Goal: Navigation & Orientation: Find specific page/section

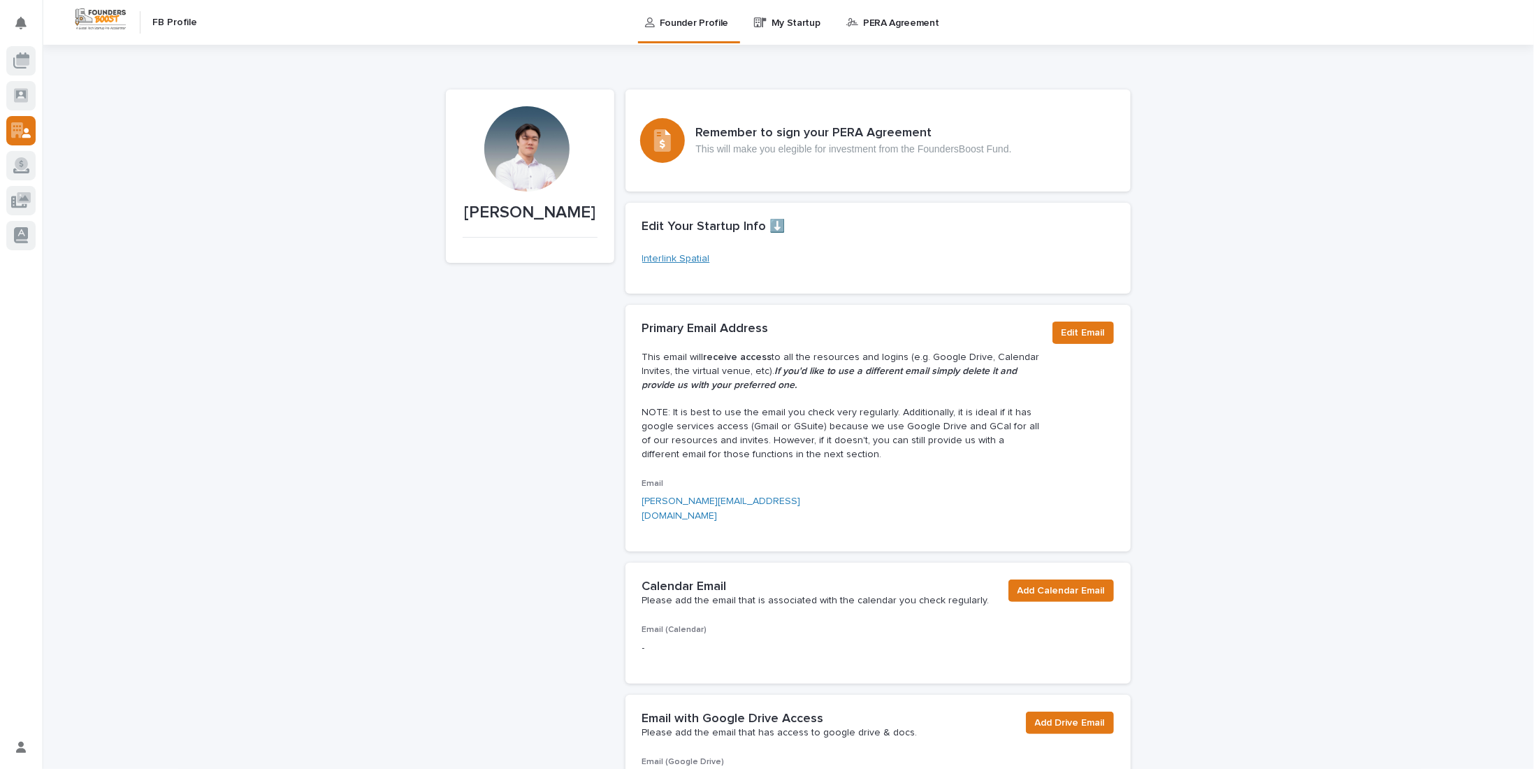
click at [689, 257] on link "Interlink Spatial" at bounding box center [676, 259] width 68 height 15
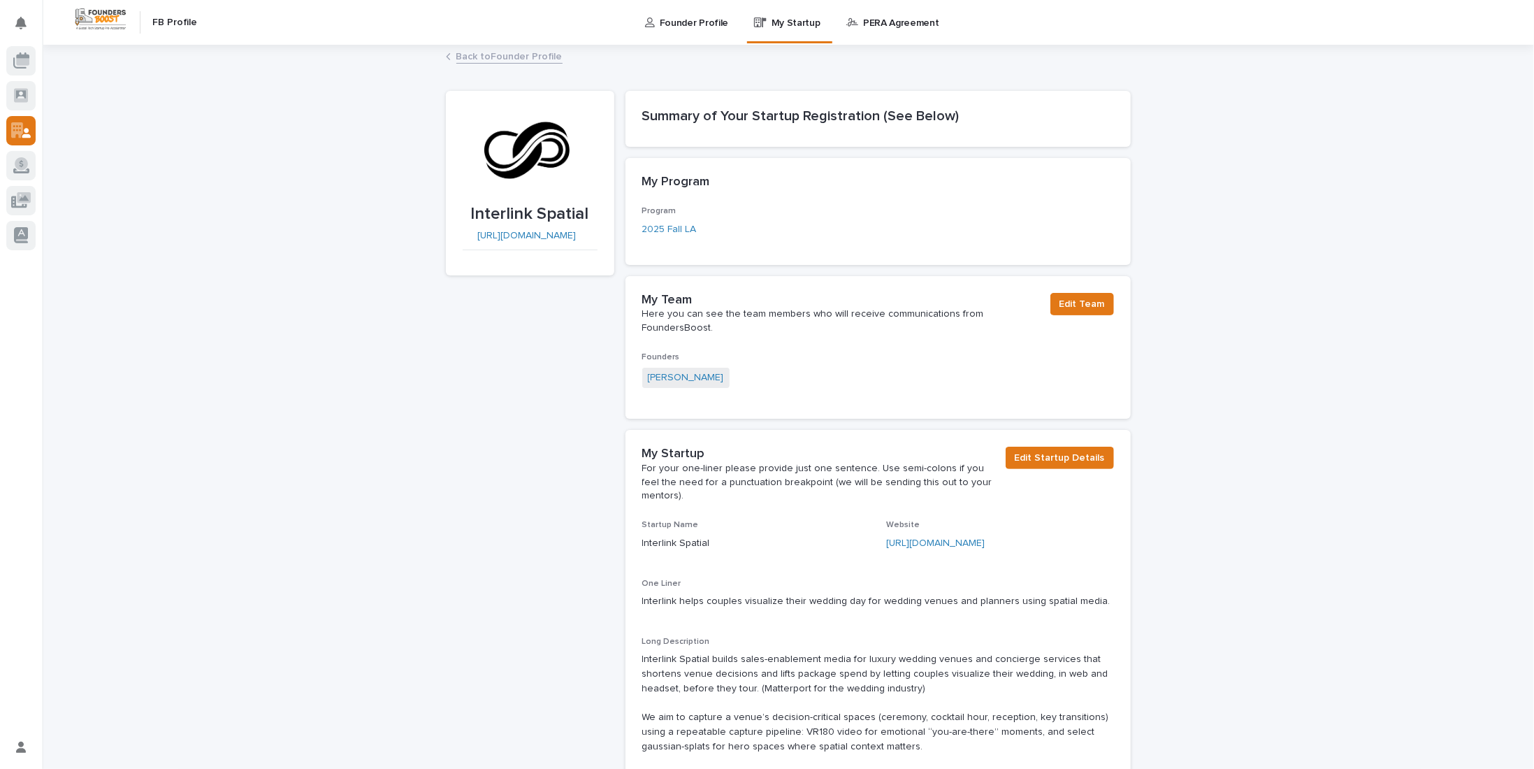
click at [887, 27] on p "PERA Agreement" at bounding box center [901, 14] width 76 height 29
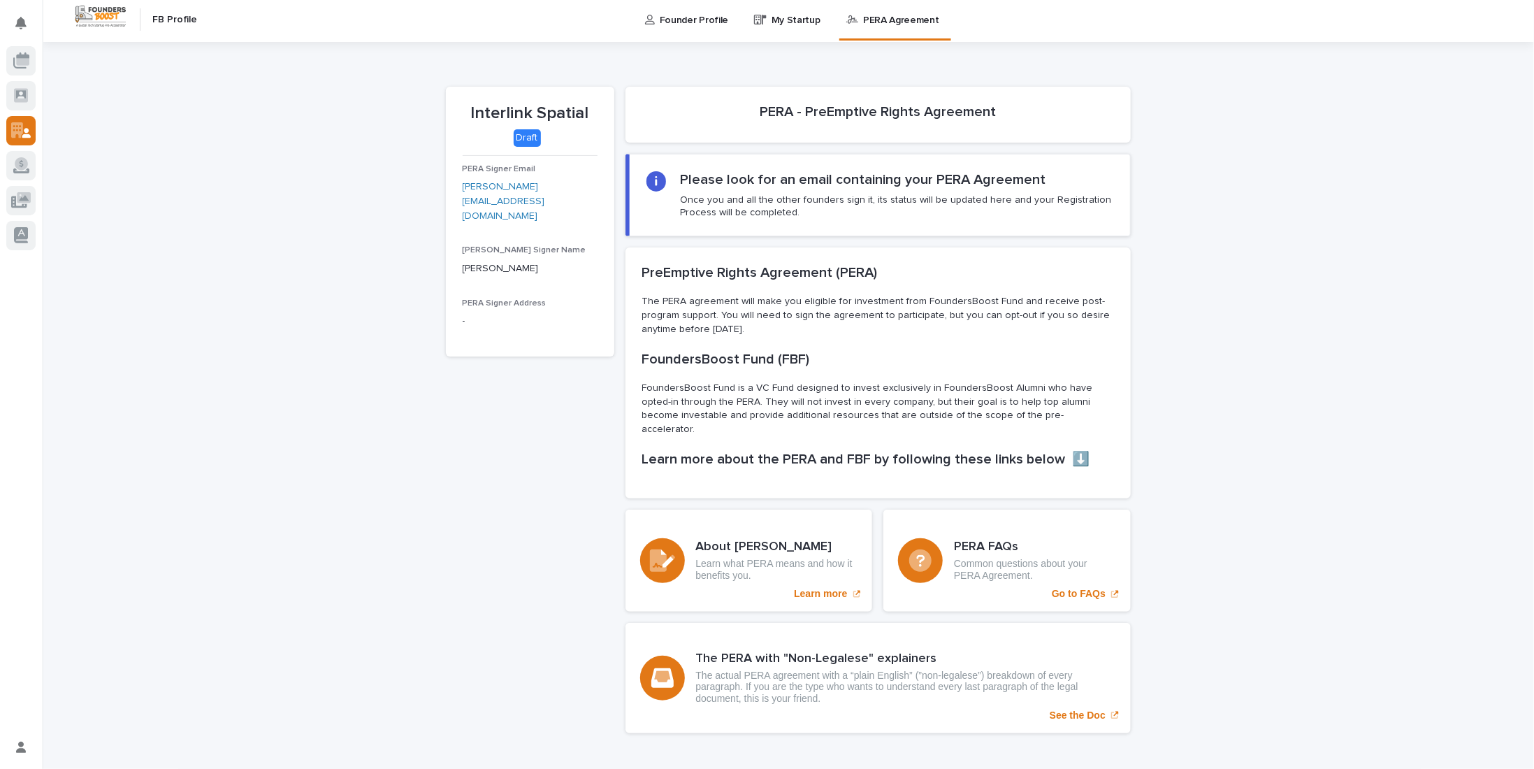
scroll to position [2, 0]
click at [699, 20] on p "Founder Profile" at bounding box center [694, 12] width 68 height 29
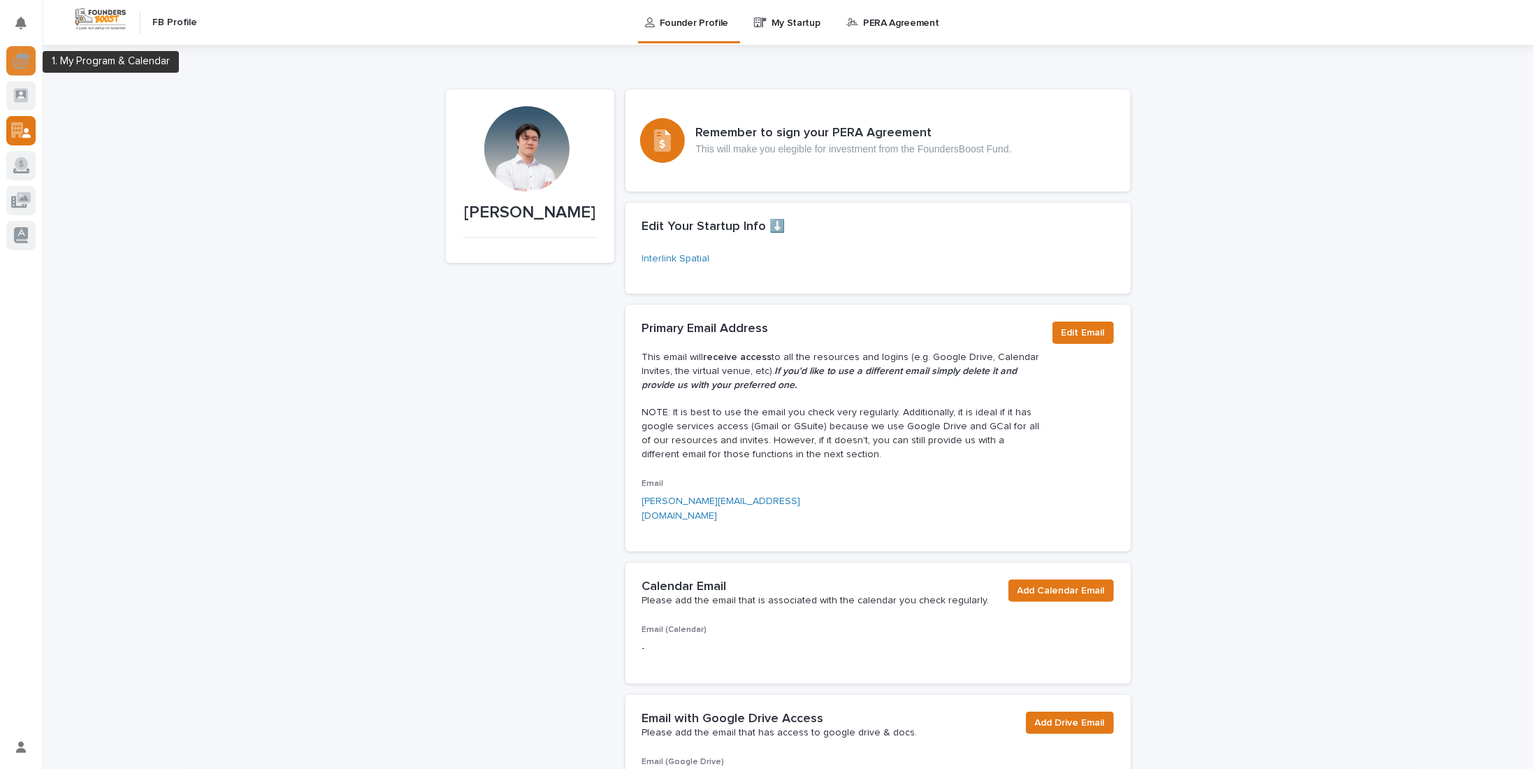
click at [29, 47] on link at bounding box center [20, 60] width 29 height 29
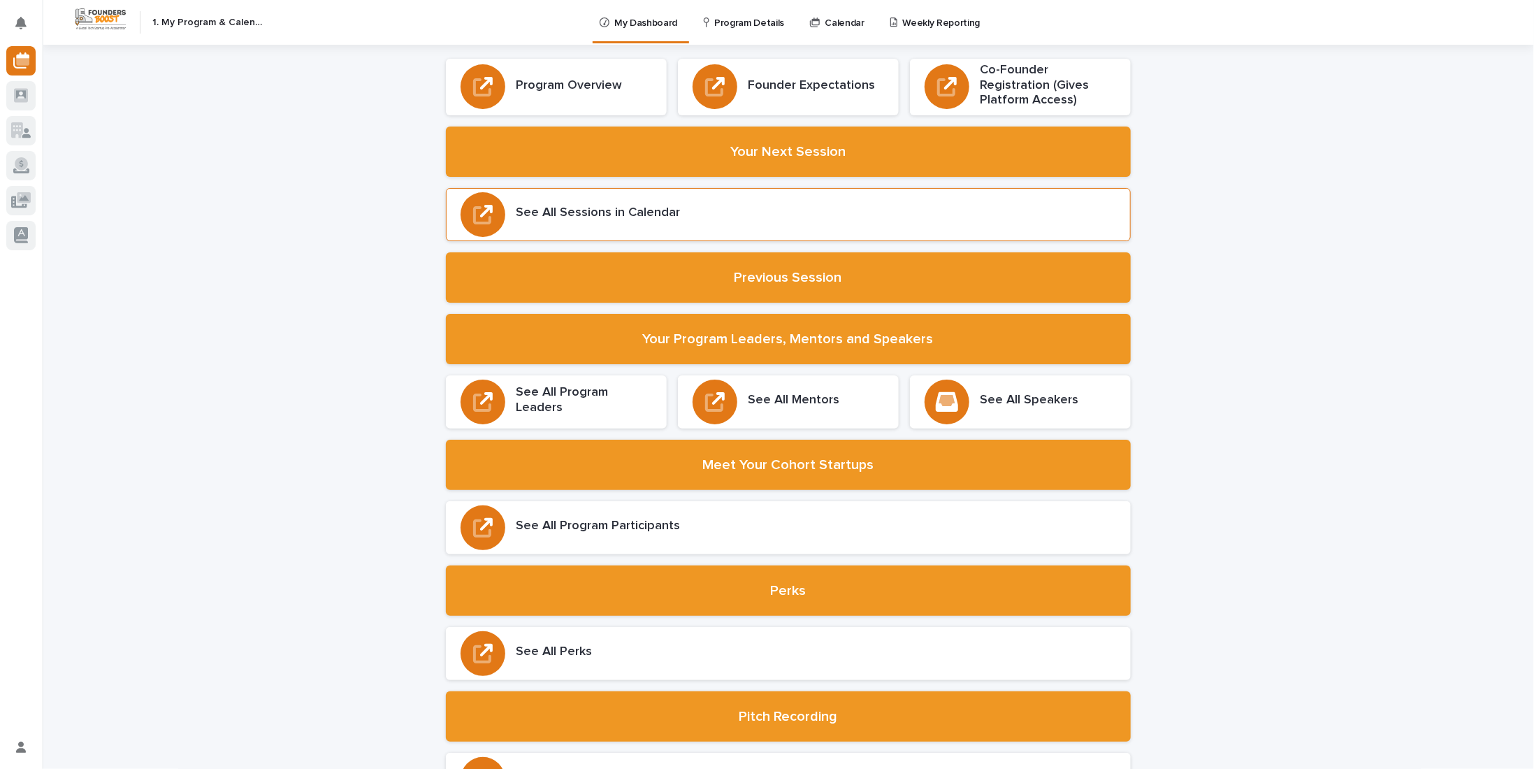
click at [630, 219] on h3 "See All Sessions in Calendar" at bounding box center [598, 212] width 164 height 15
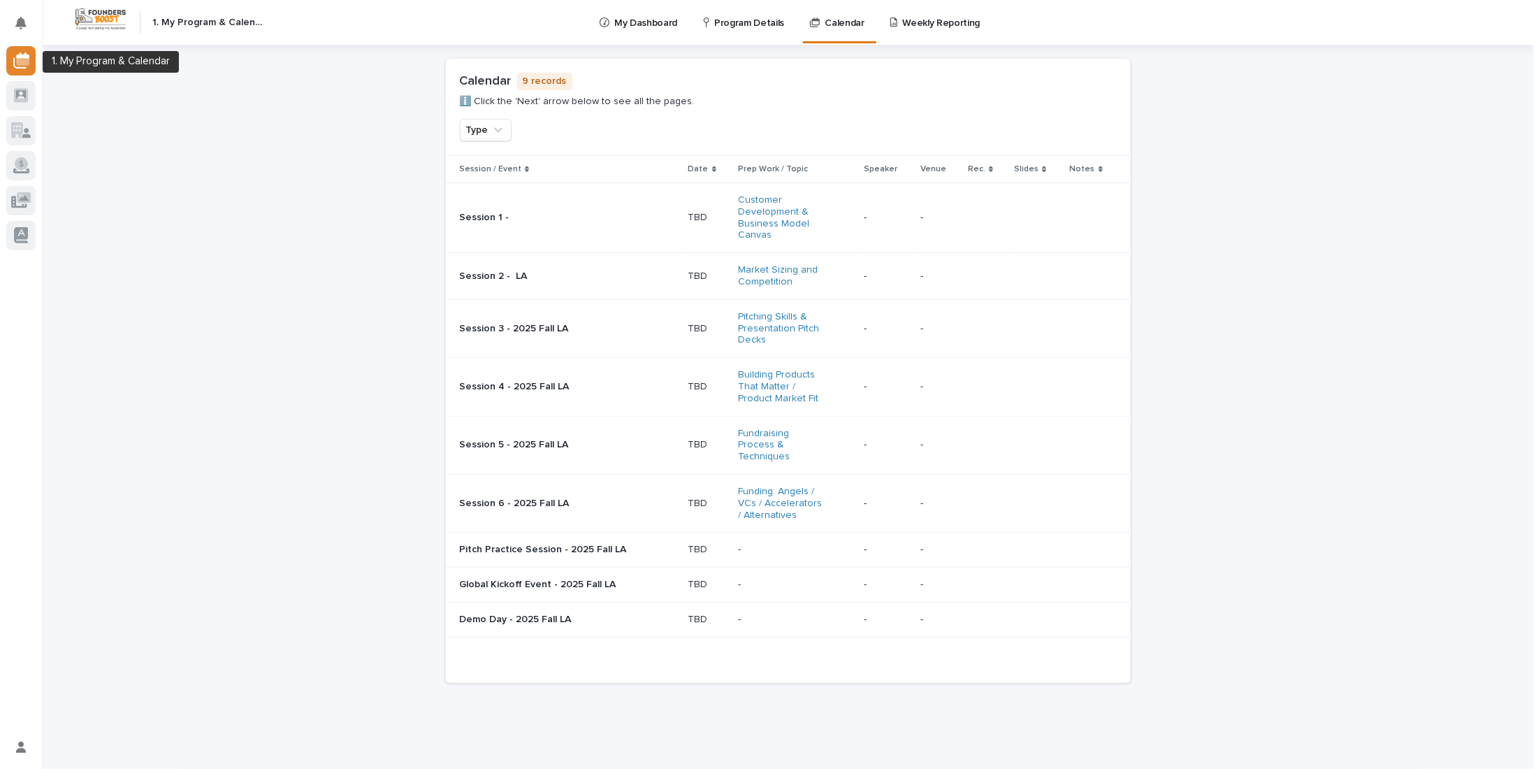
click at [22, 52] on icon at bounding box center [21, 60] width 16 height 16
